Goal: Task Accomplishment & Management: Manage account settings

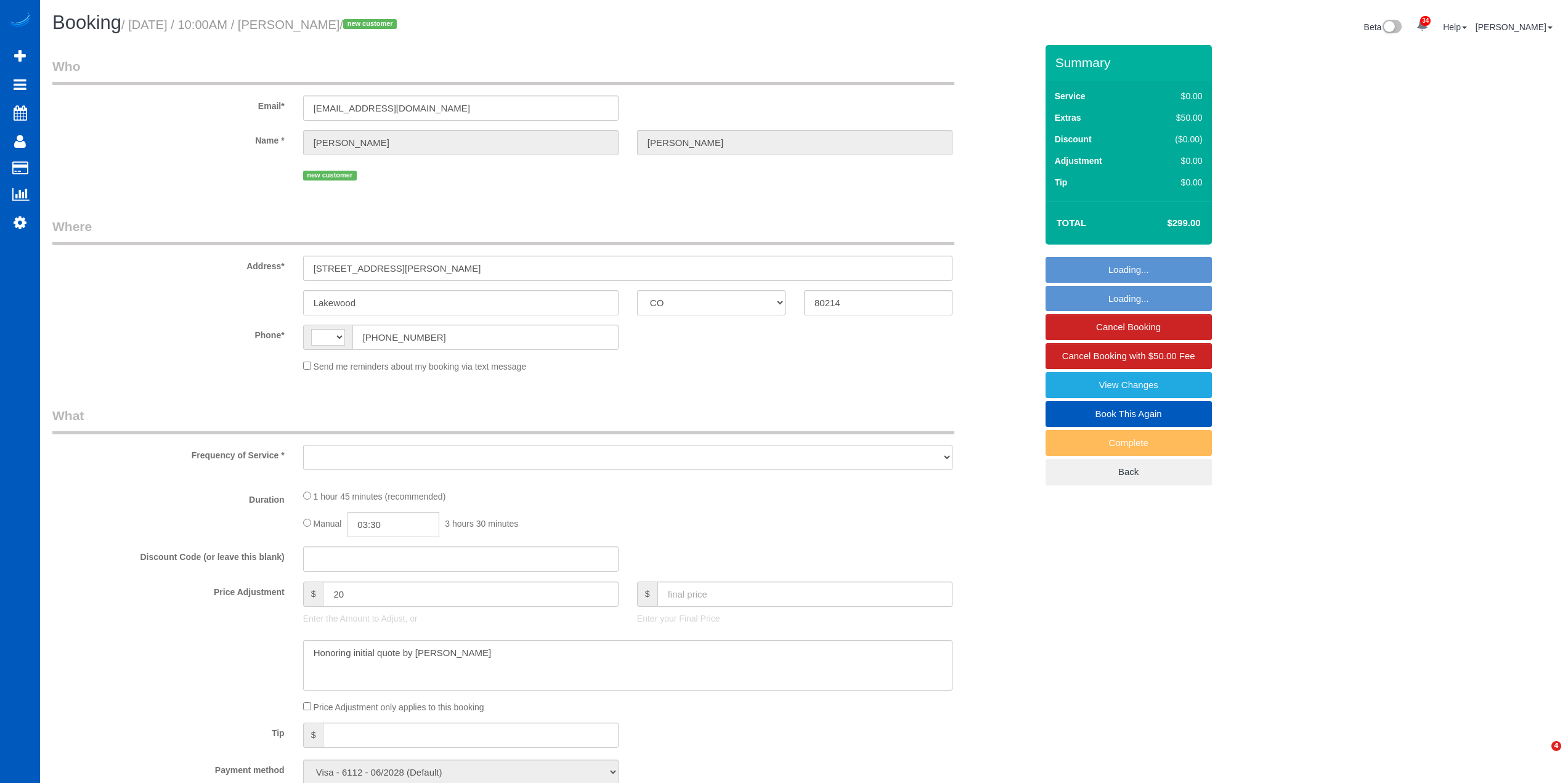
select select "CO"
select select "string:[GEOGRAPHIC_DATA]"
select select "object:2316"
select select "199"
select select "2"
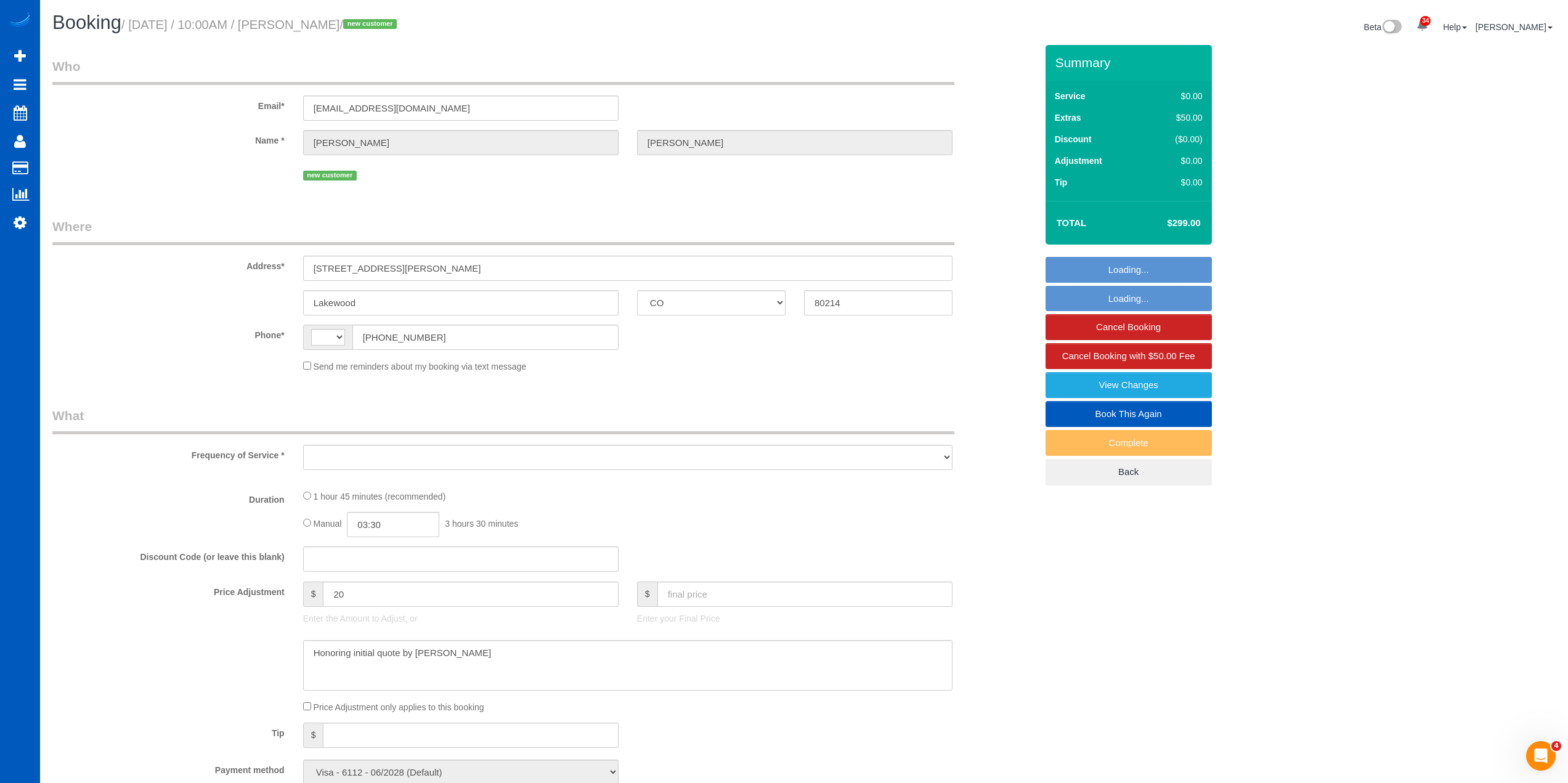
select select "spot1"
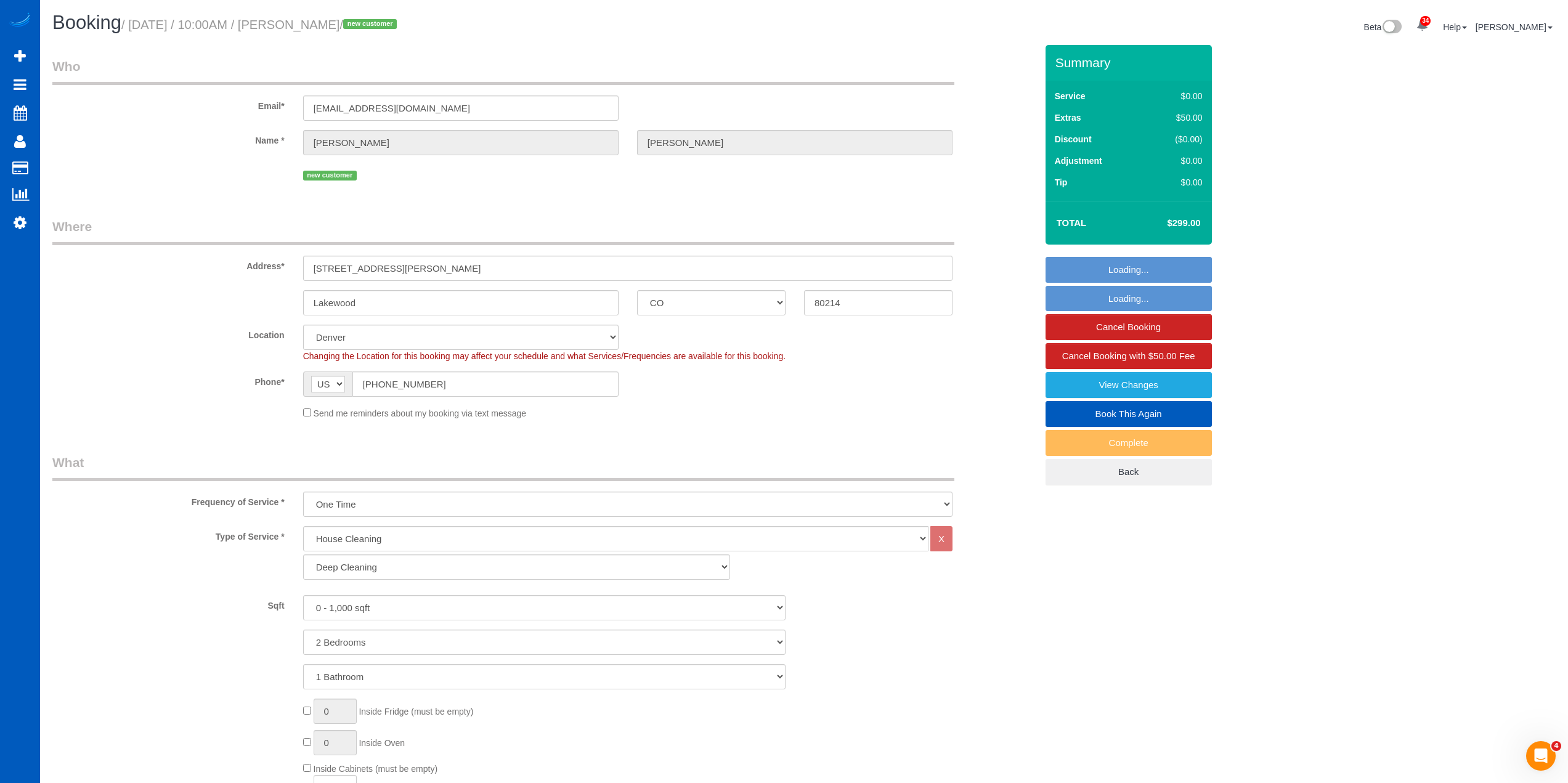
select select "object:2465"
select select "2"
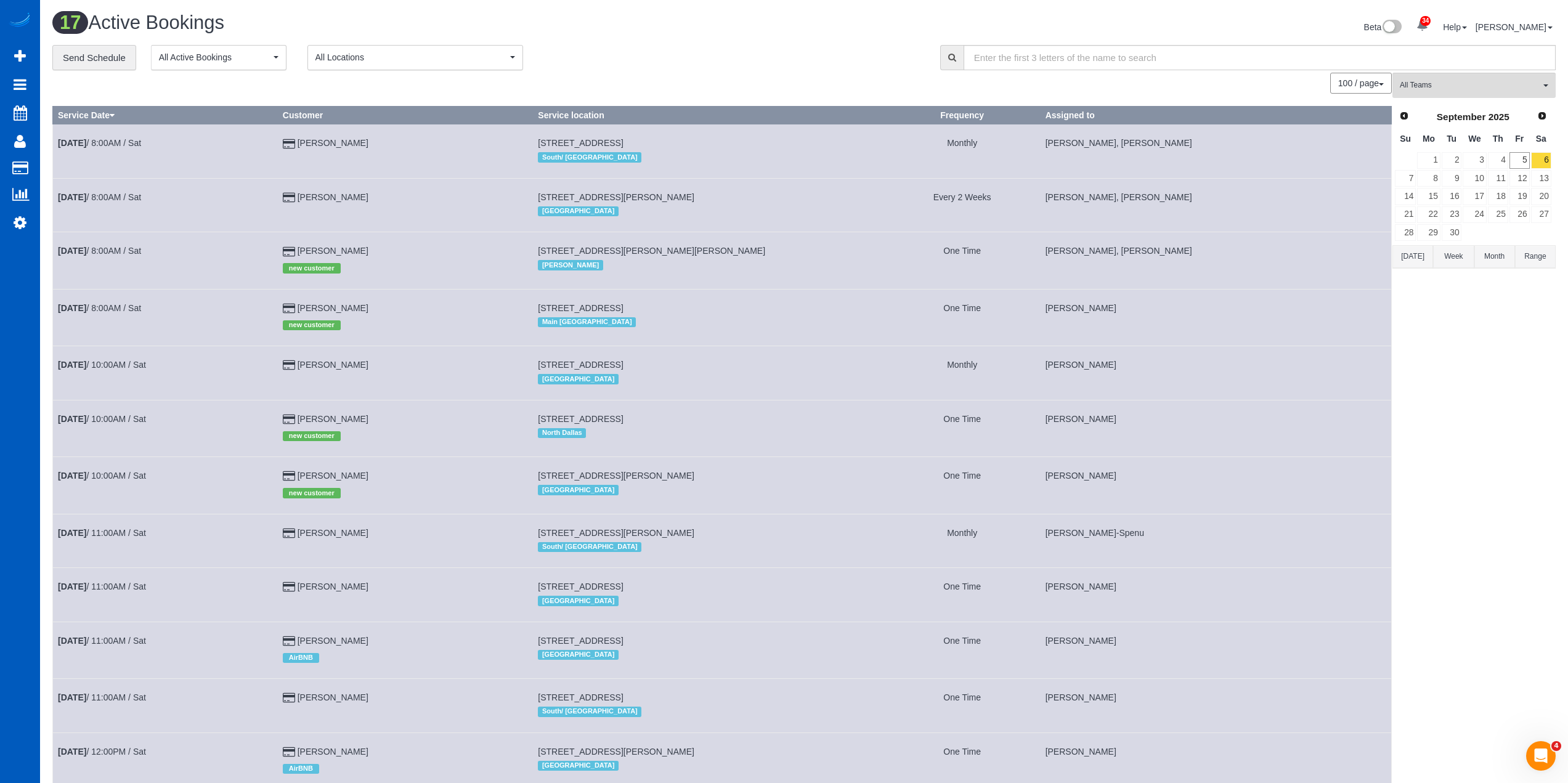
click at [1492, 469] on div "All Teams Remove Team Filters [PERSON_NAME] [PERSON_NAME] Alona Vikhliaieva [PE…" at bounding box center [1473, 591] width 163 height 1038
click at [1456, 528] on div "All Teams Remove Team Filters [PERSON_NAME] [PERSON_NAME] Alona Vikhliaieva [PE…" at bounding box center [1473, 591] width 163 height 1038
click at [1545, 160] on link "6" at bounding box center [1541, 161] width 20 height 16
